Goal: Task Accomplishment & Management: Manage account settings

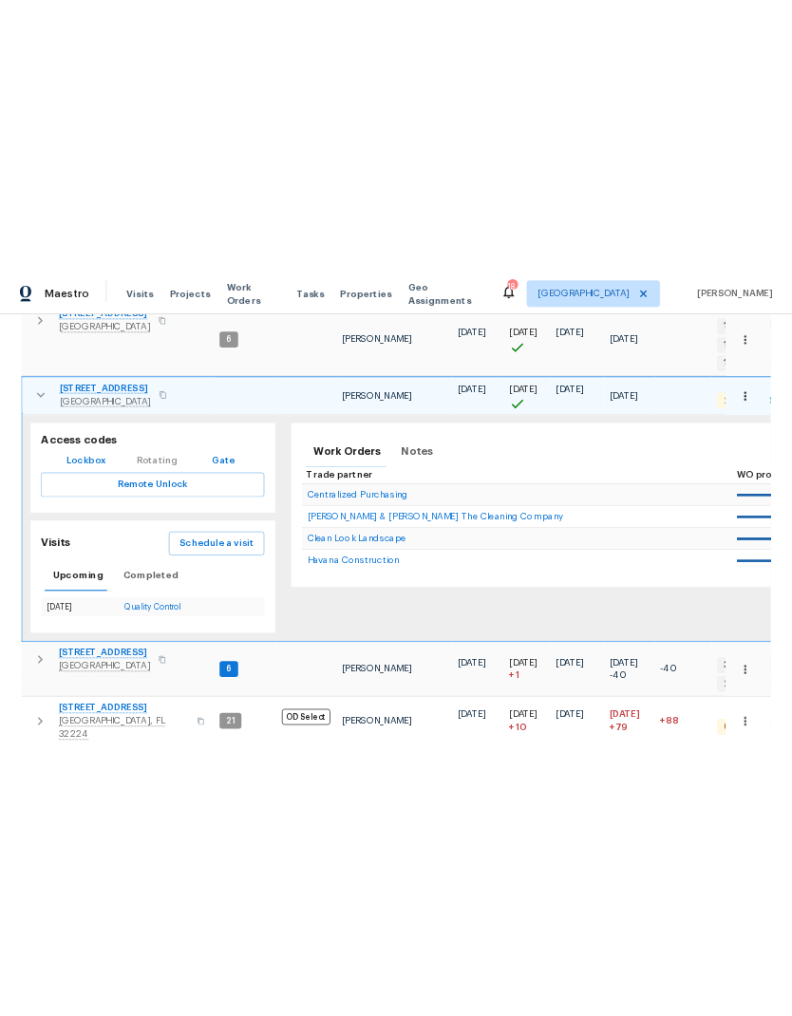
scroll to position [444, 0]
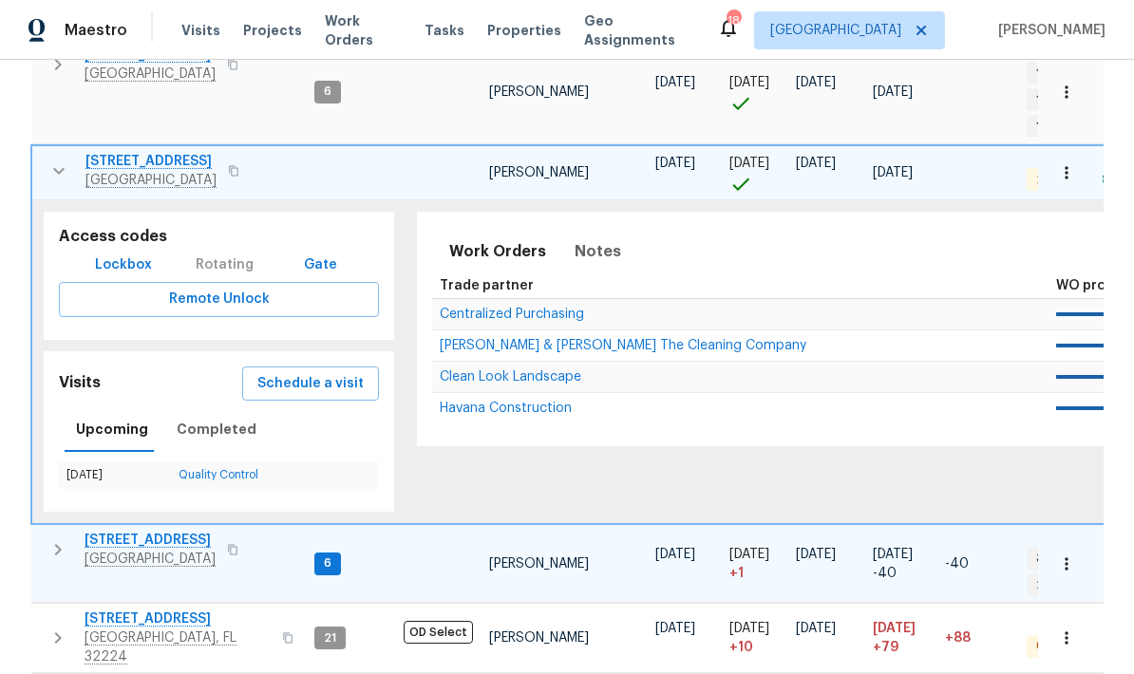
click at [61, 538] on icon "button" at bounding box center [58, 549] width 23 height 23
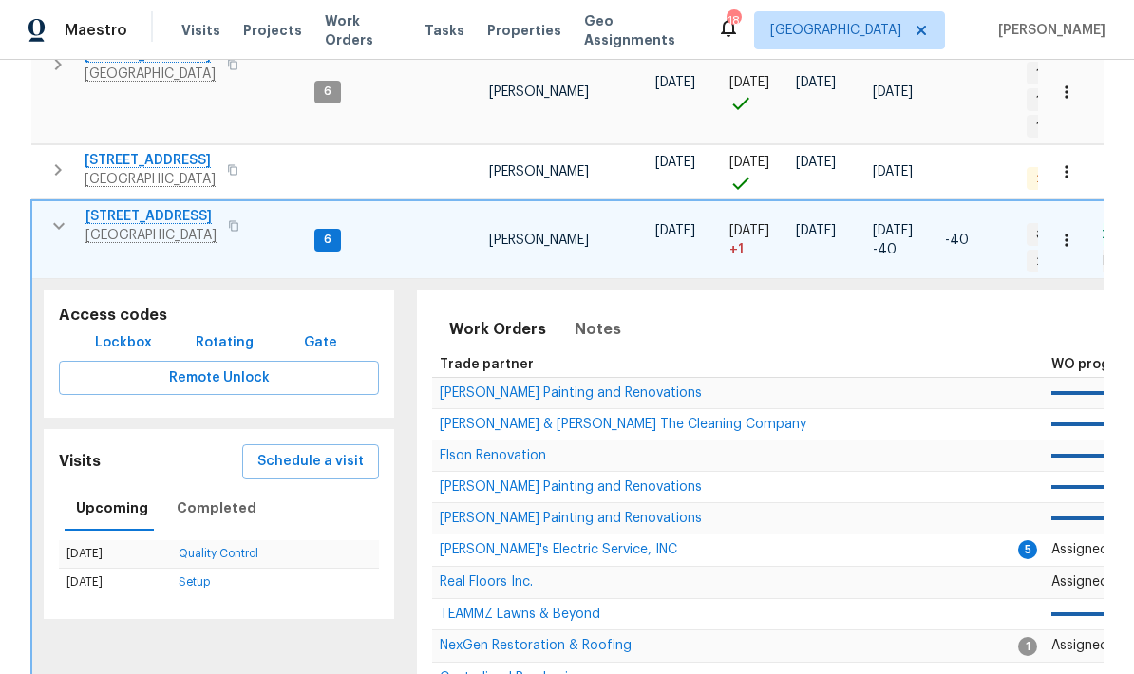
click at [136, 331] on span "Lockbox" at bounding box center [123, 343] width 57 height 24
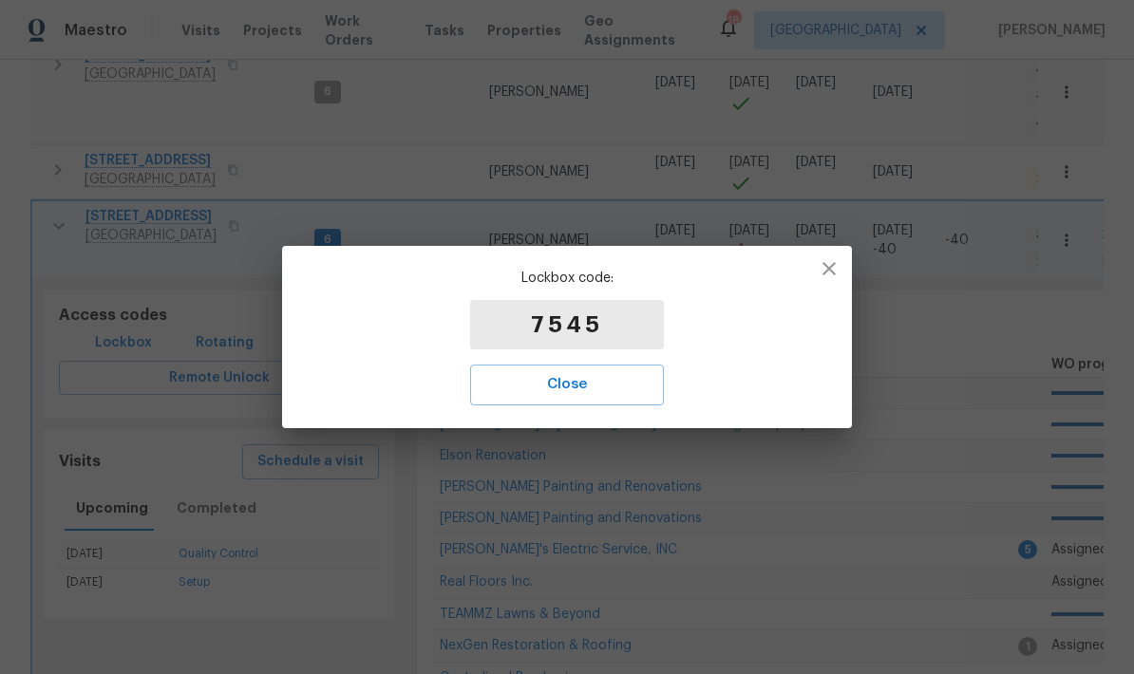
scroll to position [293, 0]
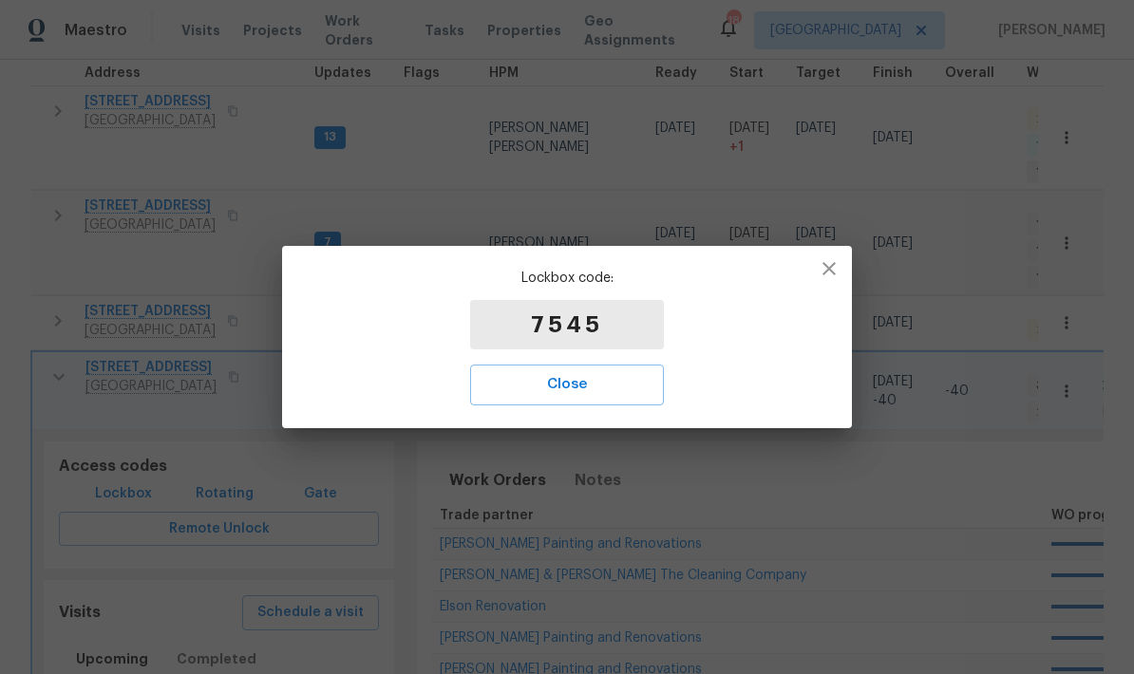
click at [602, 383] on span "Close" at bounding box center [567, 384] width 152 height 25
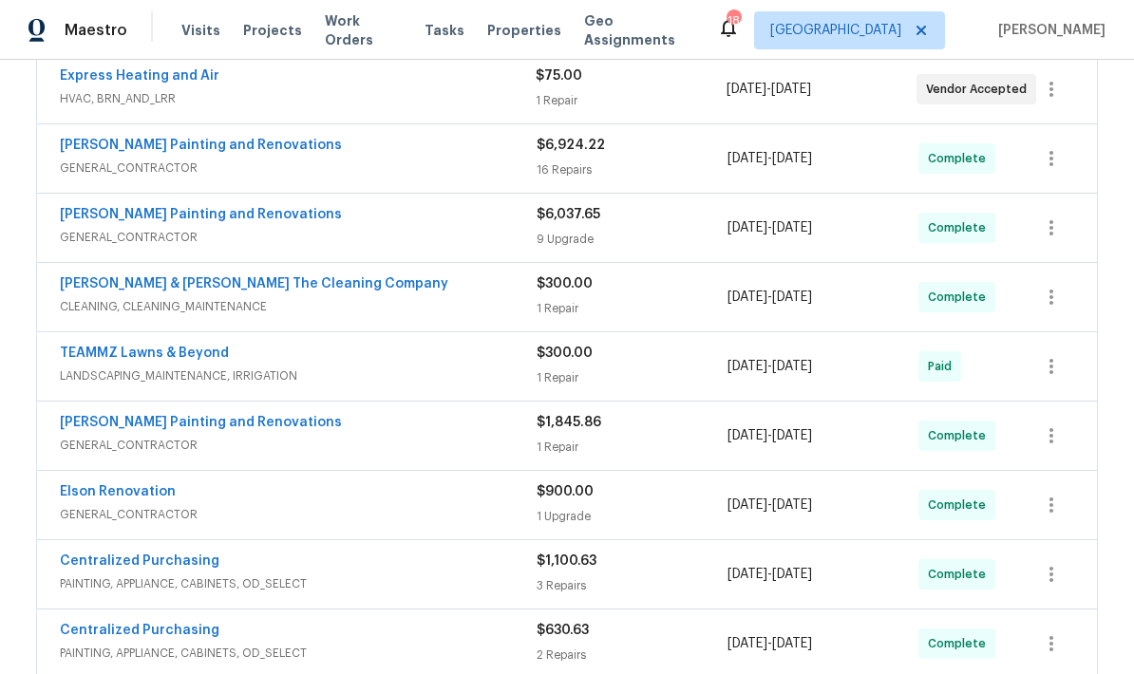
scroll to position [1122, 0]
click at [407, 377] on span "LANDSCAPING_MAINTENANCE, IRRIGATION" at bounding box center [298, 377] width 477 height 19
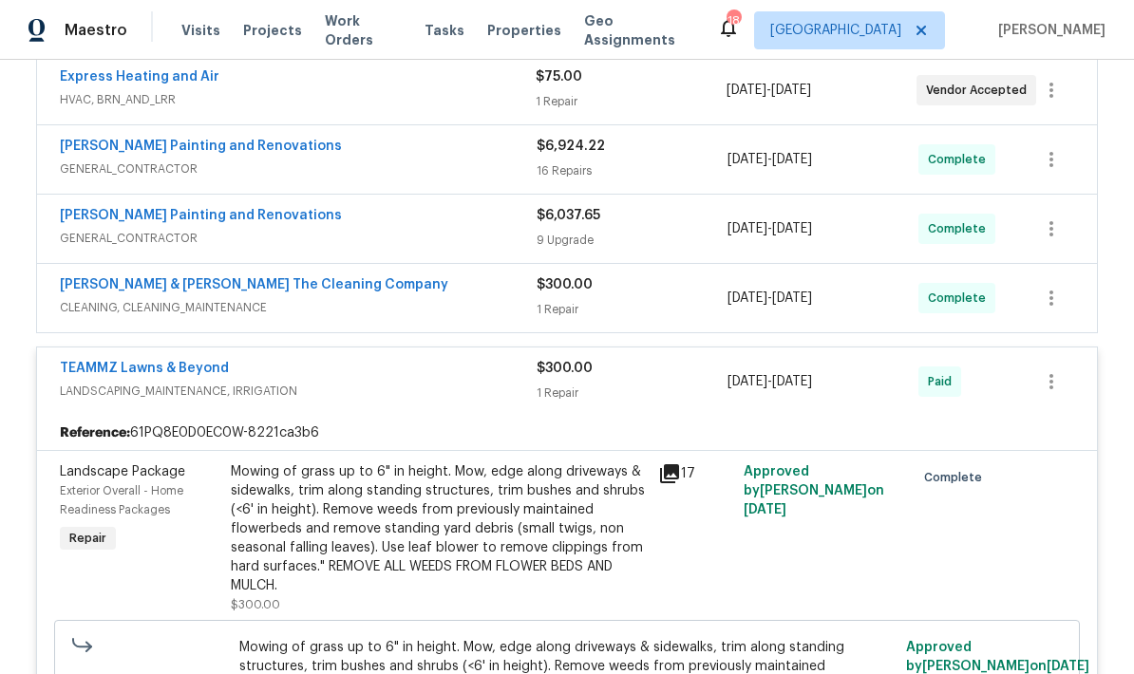
click at [374, 401] on span "LANDSCAPING_MAINTENANCE, IRRIGATION" at bounding box center [298, 391] width 477 height 19
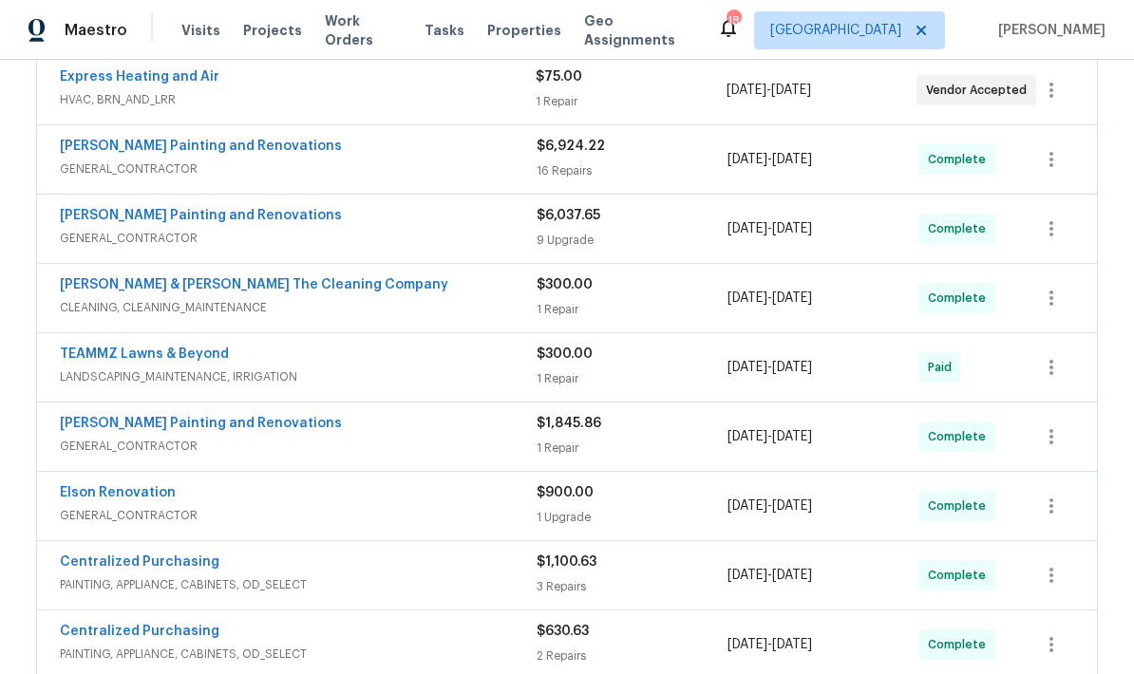
click at [406, 376] on span "LANDSCAPING_MAINTENANCE, IRRIGATION" at bounding box center [298, 377] width 477 height 19
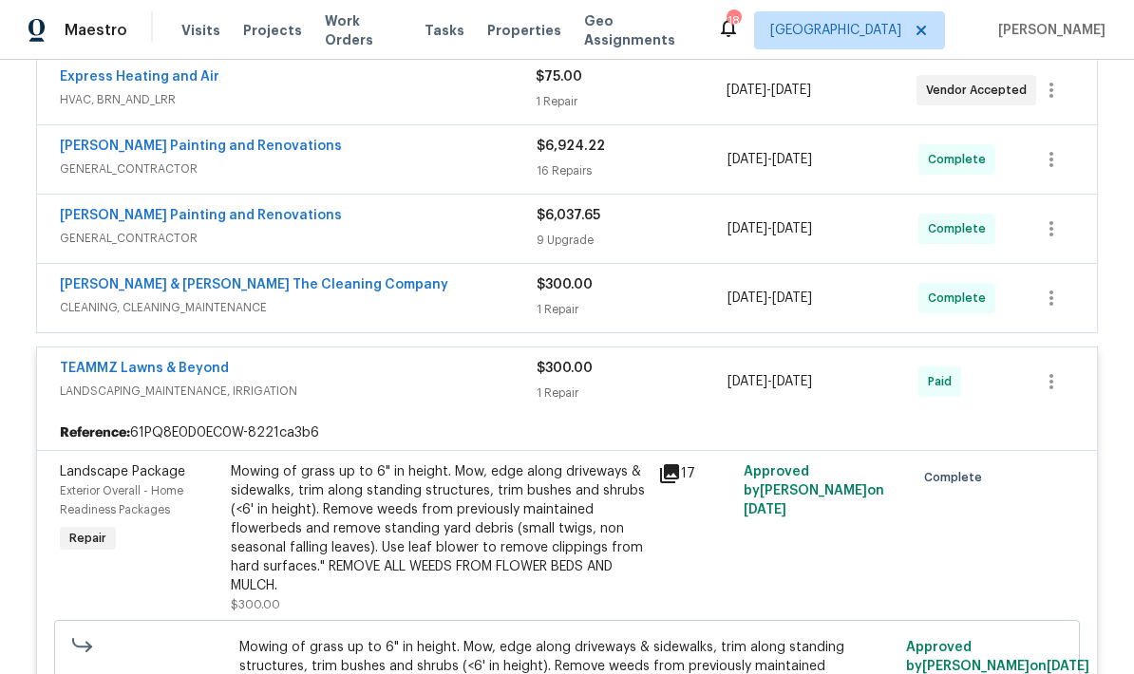
click at [508, 555] on div "Mowing of grass up to 6" in height. Mow, edge along driveways & sidewalks, trim…" at bounding box center [439, 528] width 416 height 133
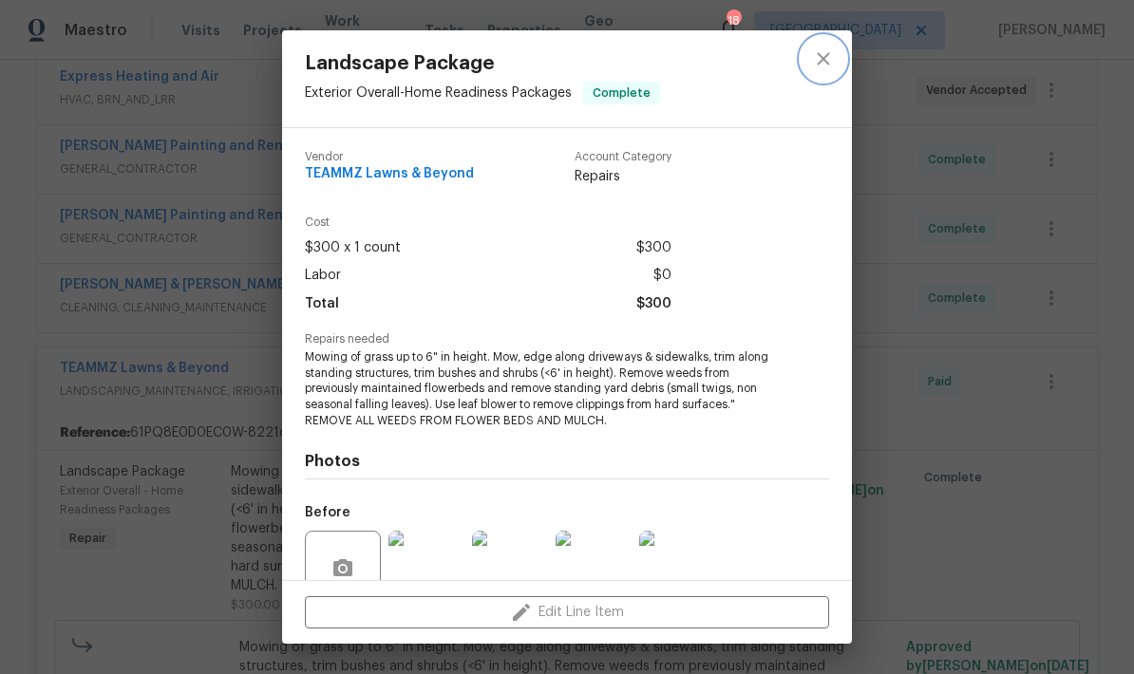
click at [835, 62] on button "close" at bounding box center [824, 59] width 46 height 46
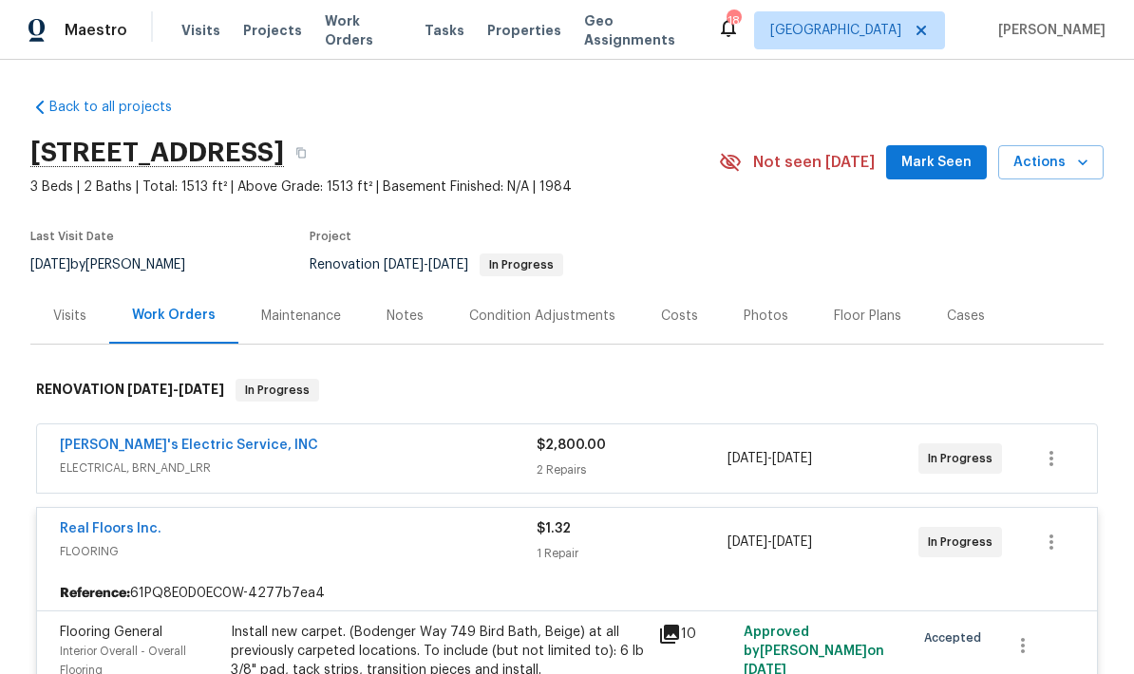
scroll to position [0, 0]
click at [298, 326] on div "Maintenance" at bounding box center [300, 316] width 125 height 56
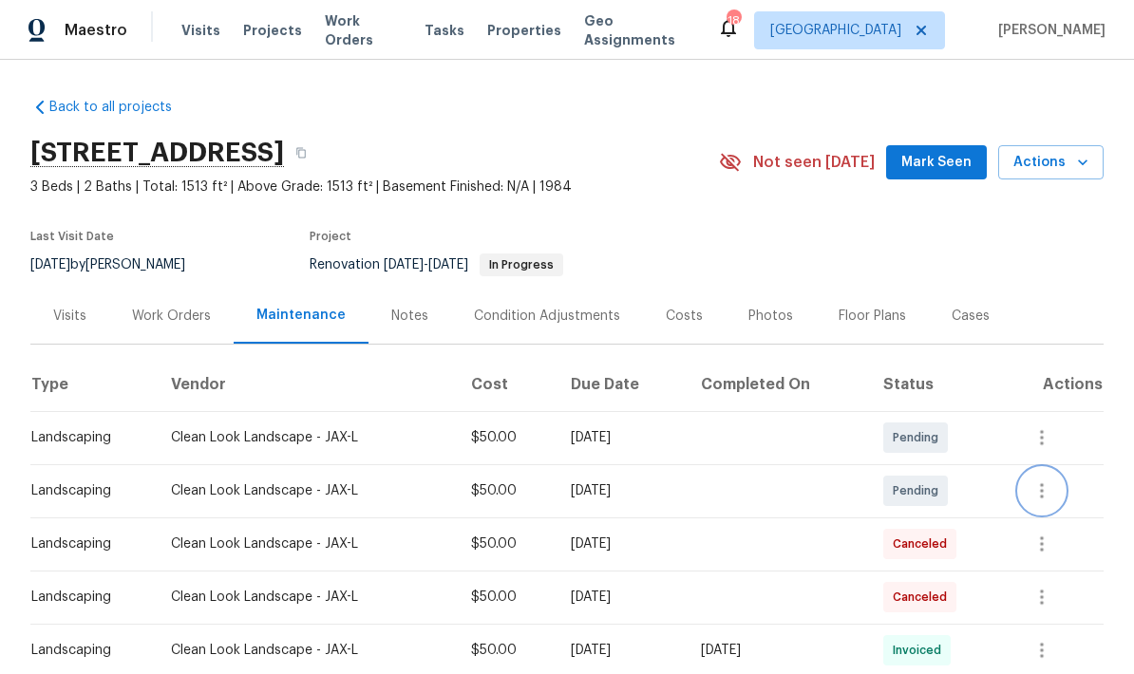
click at [1051, 468] on button "button" at bounding box center [1042, 491] width 46 height 46
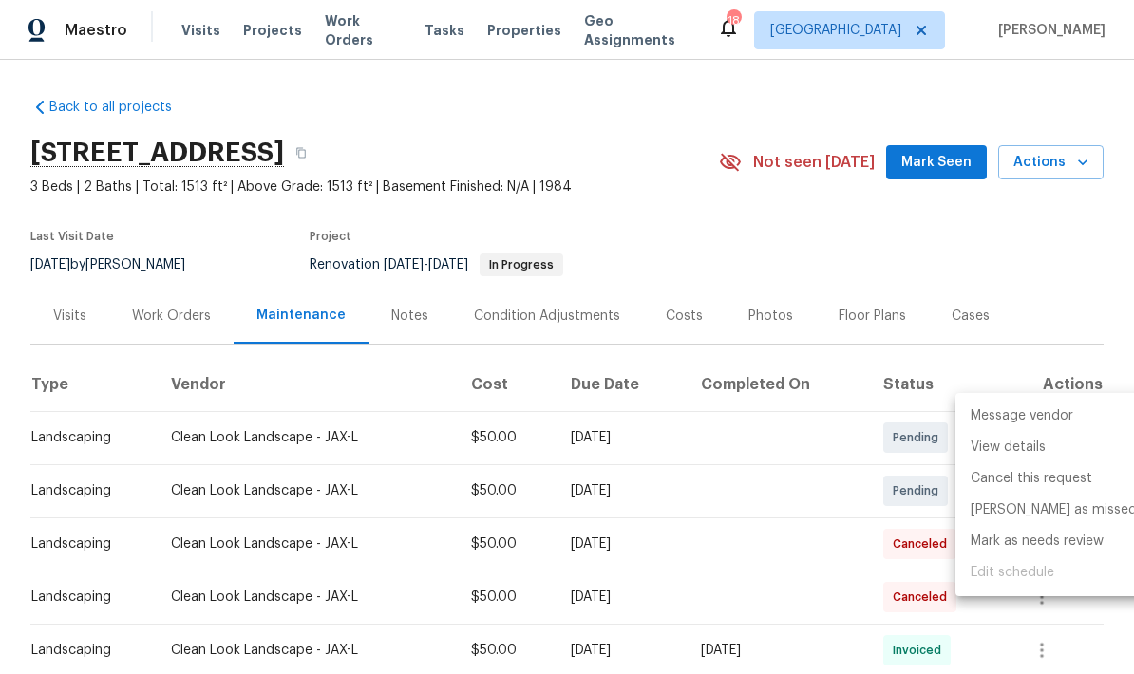
click at [1066, 647] on div at bounding box center [567, 337] width 1134 height 674
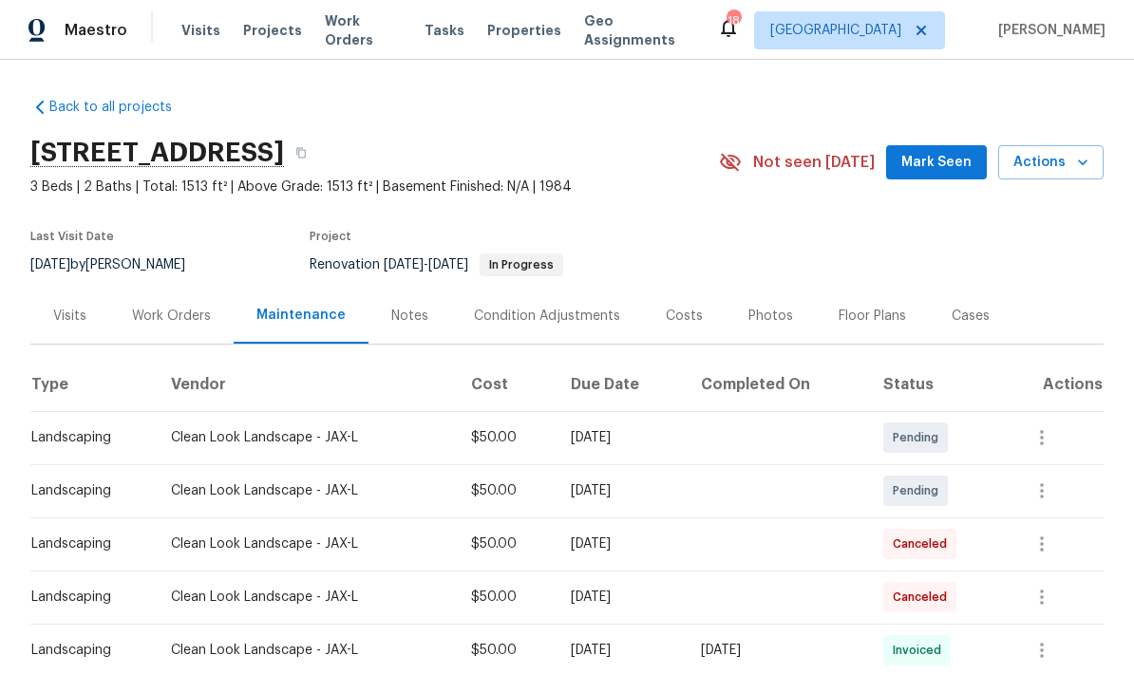
click at [938, 535] on span "Canceled" at bounding box center [924, 544] width 62 height 19
click at [1044, 537] on icon "button" at bounding box center [1042, 544] width 4 height 15
click at [1058, 606] on div at bounding box center [567, 337] width 1134 height 674
click at [165, 307] on div "Work Orders" at bounding box center [171, 316] width 79 height 19
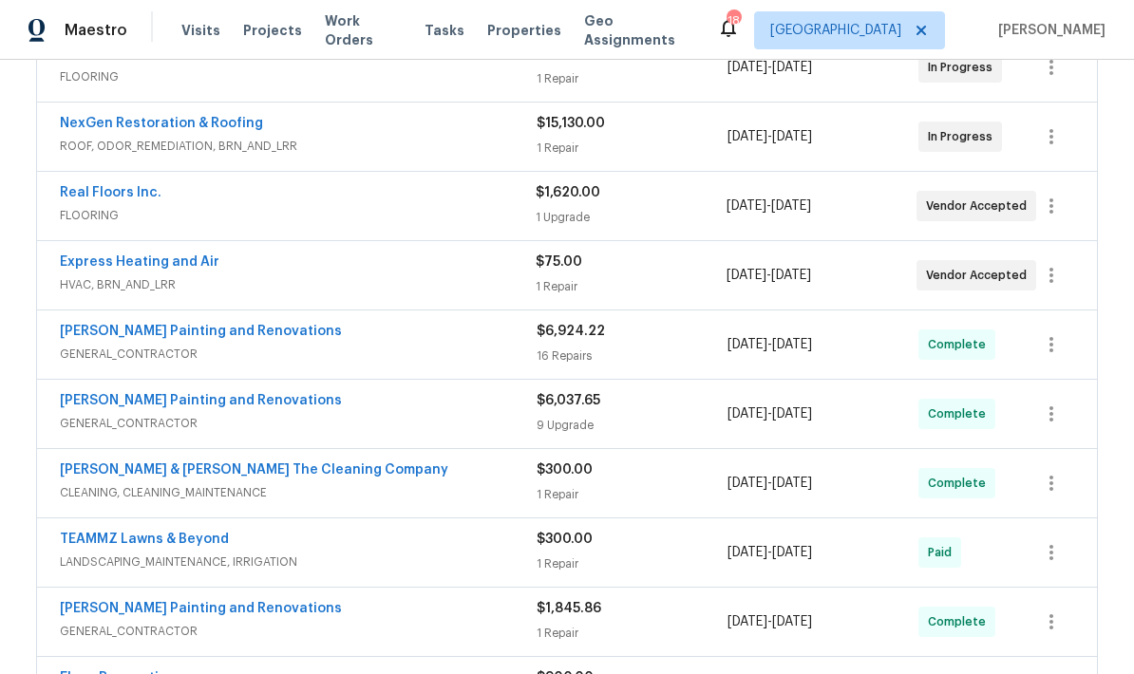
scroll to position [459, 0]
